Goal: Information Seeking & Learning: Learn about a topic

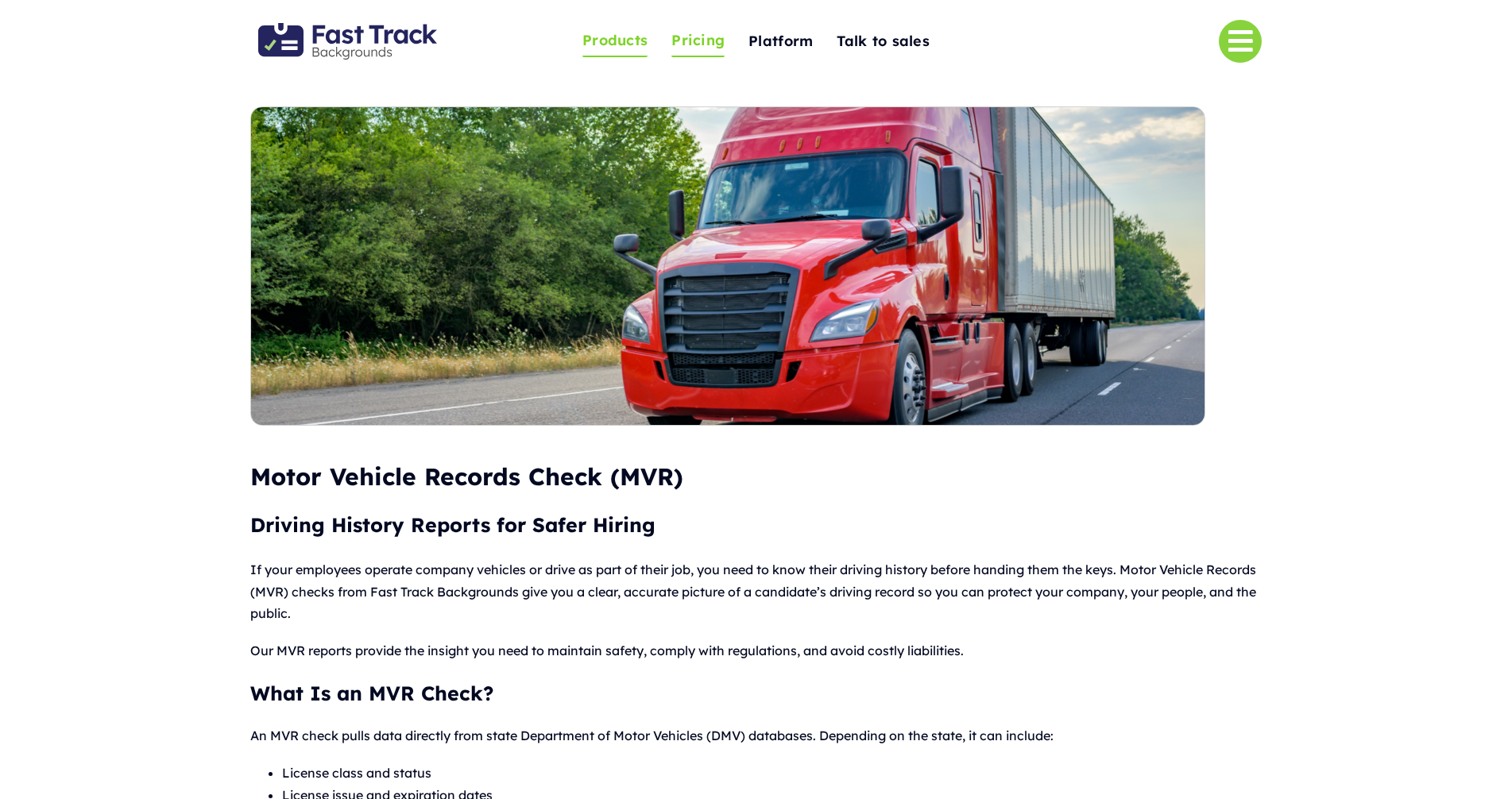
click at [693, 44] on span "Pricing" at bounding box center [698, 41] width 53 height 25
